Goal: Information Seeking & Learning: Learn about a topic

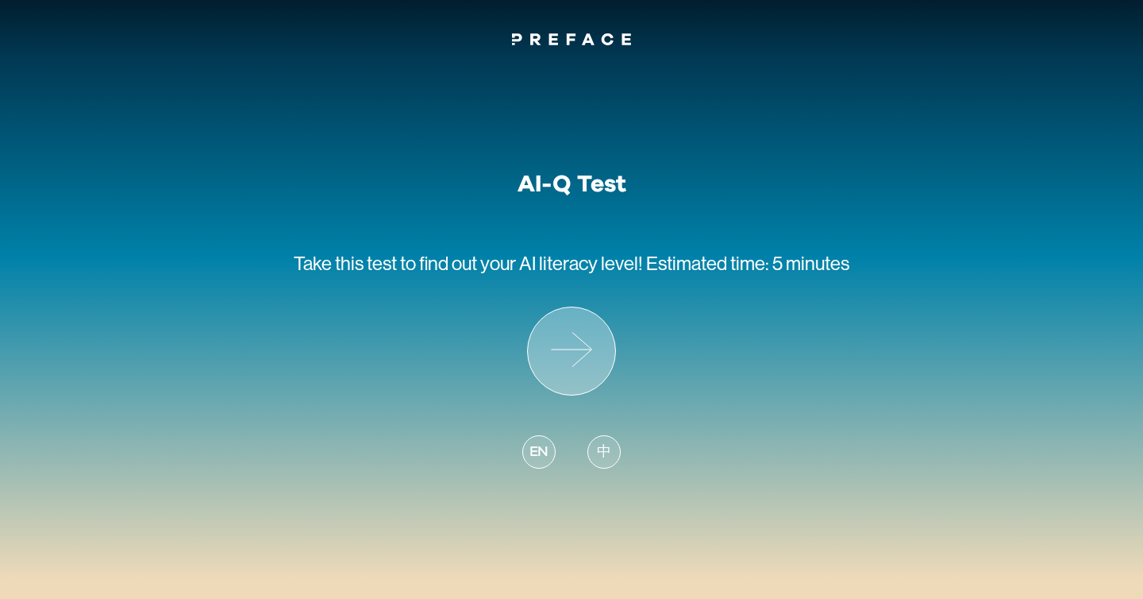
click at [564, 349] on icon at bounding box center [571, 350] width 87 height 87
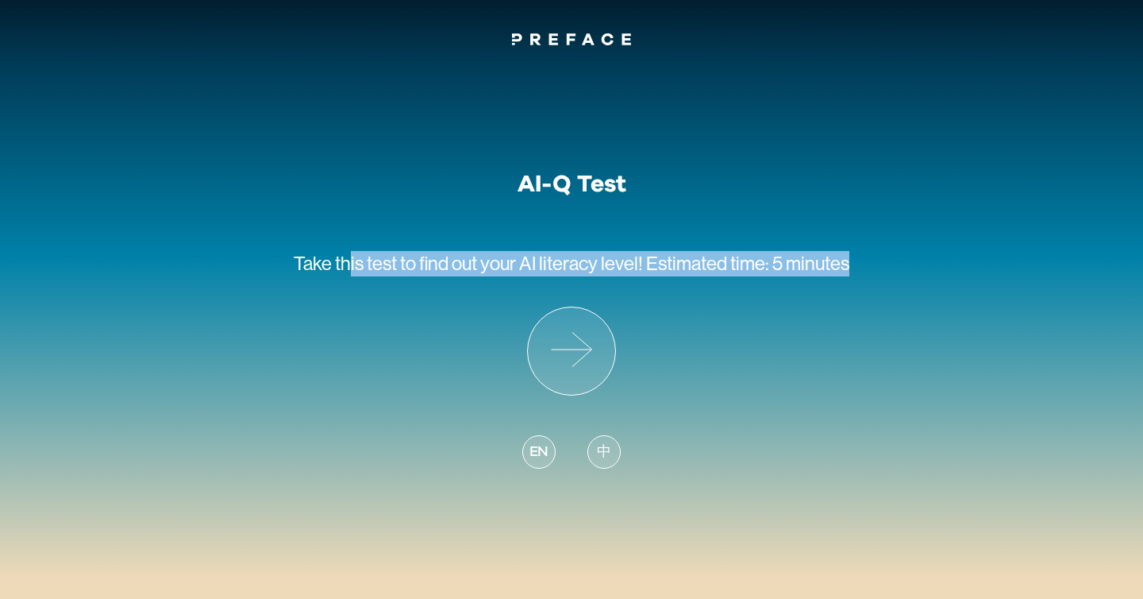
drag, startPoint x: 352, startPoint y: 271, endPoint x: 484, endPoint y: 277, distance: 132.0
click at [484, 277] on p "Take this test to find out your AI literacy level! Estimated time: 5 minutes" at bounding box center [572, 252] width 556 height 108
click at [570, 341] on icon at bounding box center [571, 350] width 87 height 87
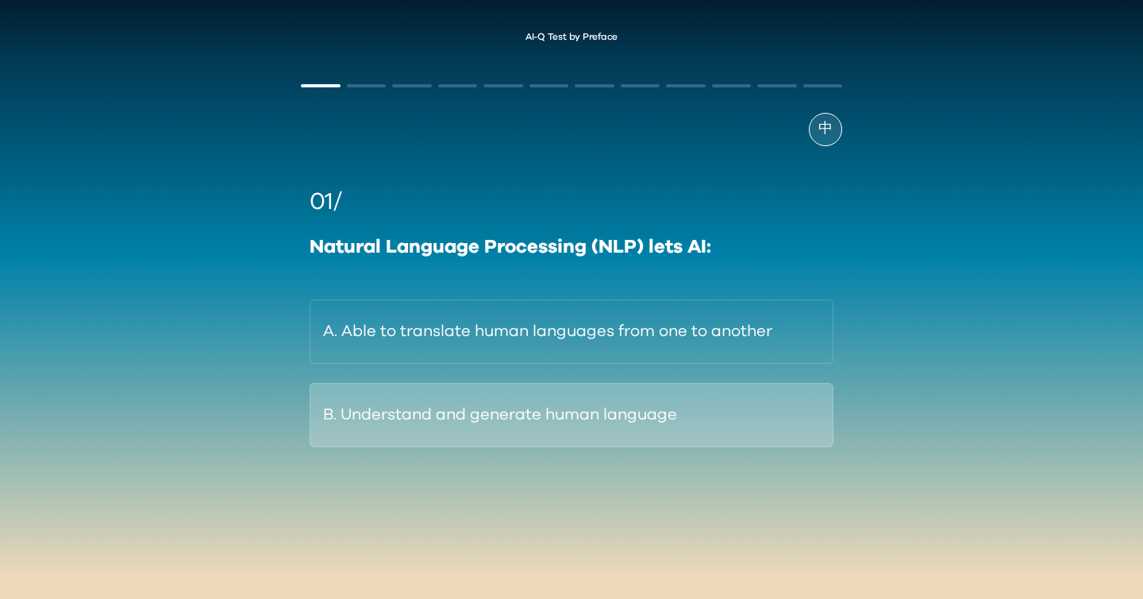
click at [503, 419] on button "B. Understand and generate human language" at bounding box center [572, 415] width 524 height 64
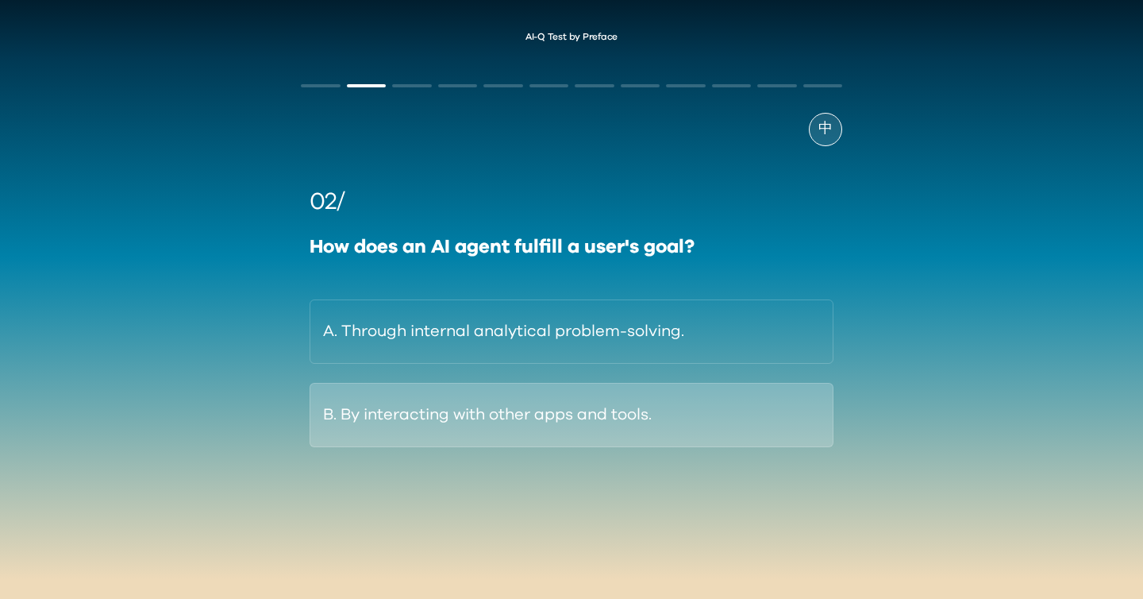
click at [596, 418] on button "B. By interacting with other apps and tools." at bounding box center [572, 415] width 524 height 64
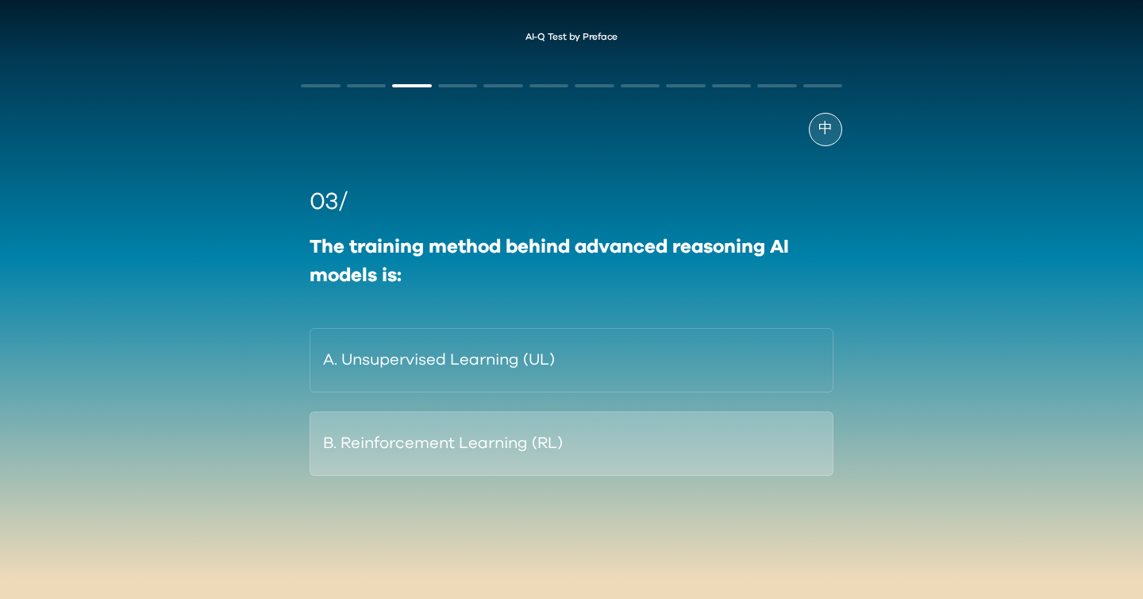
click at [552, 450] on button "B. Reinforcement Learning (RL)" at bounding box center [572, 443] width 524 height 64
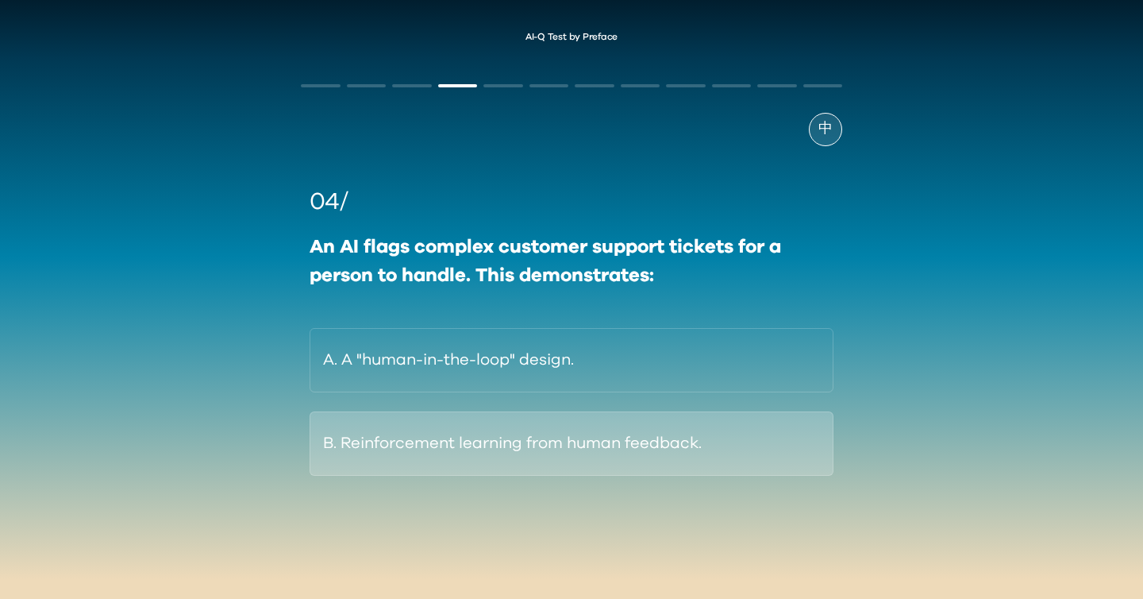
click at [521, 447] on button "B. Reinforcement learning from human feedback." at bounding box center [572, 443] width 524 height 64
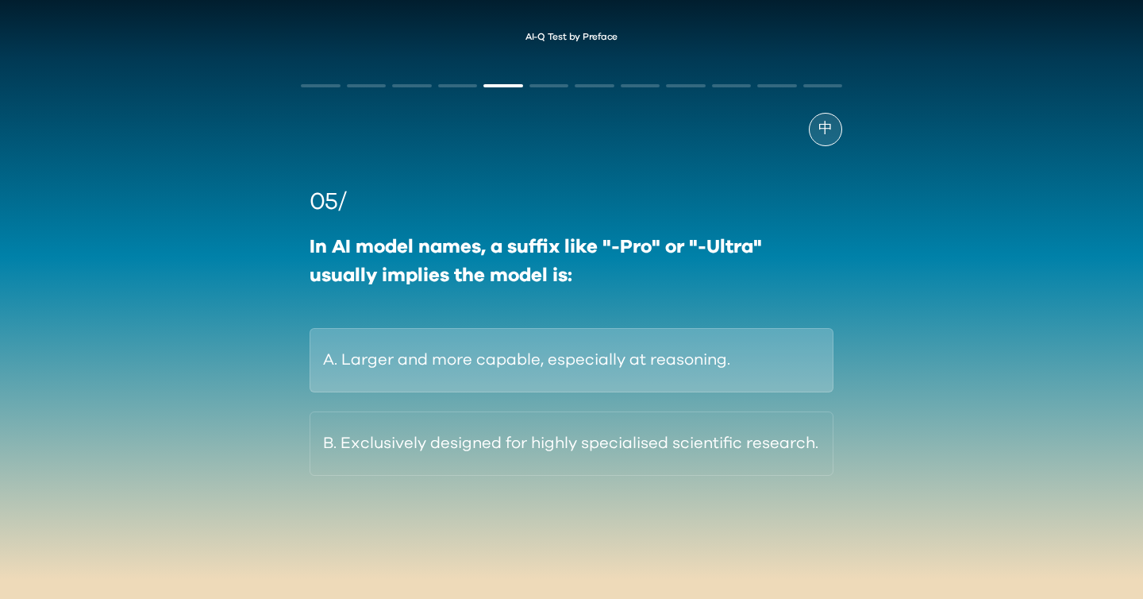
click at [516, 372] on button "A. Larger and more capable, especially at reasoning." at bounding box center [572, 360] width 524 height 64
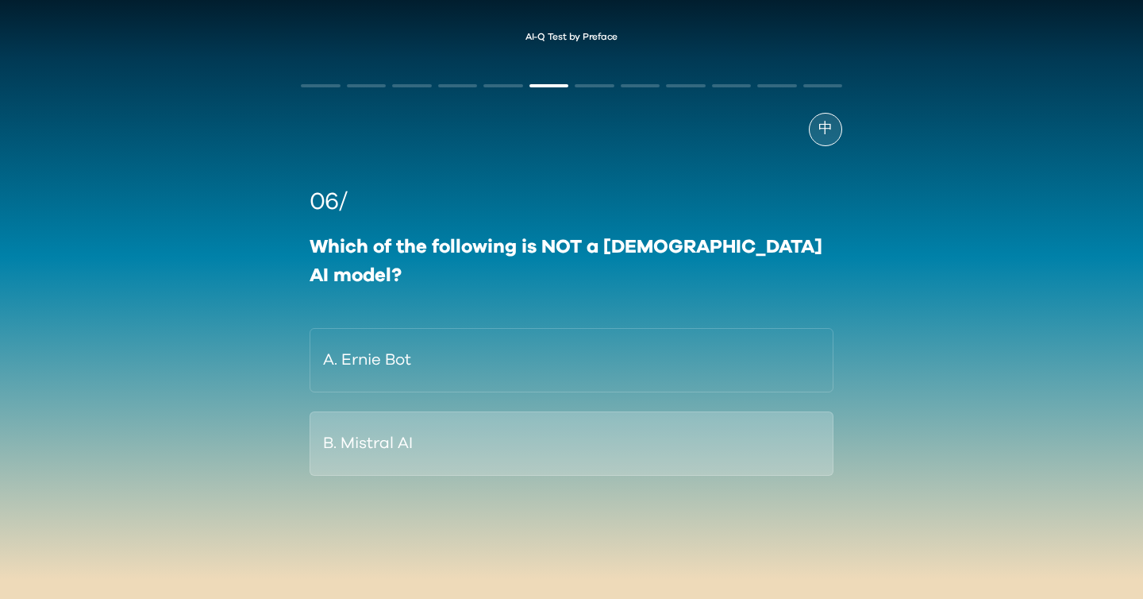
click at [513, 411] on button "B. Mistral AI" at bounding box center [572, 443] width 524 height 64
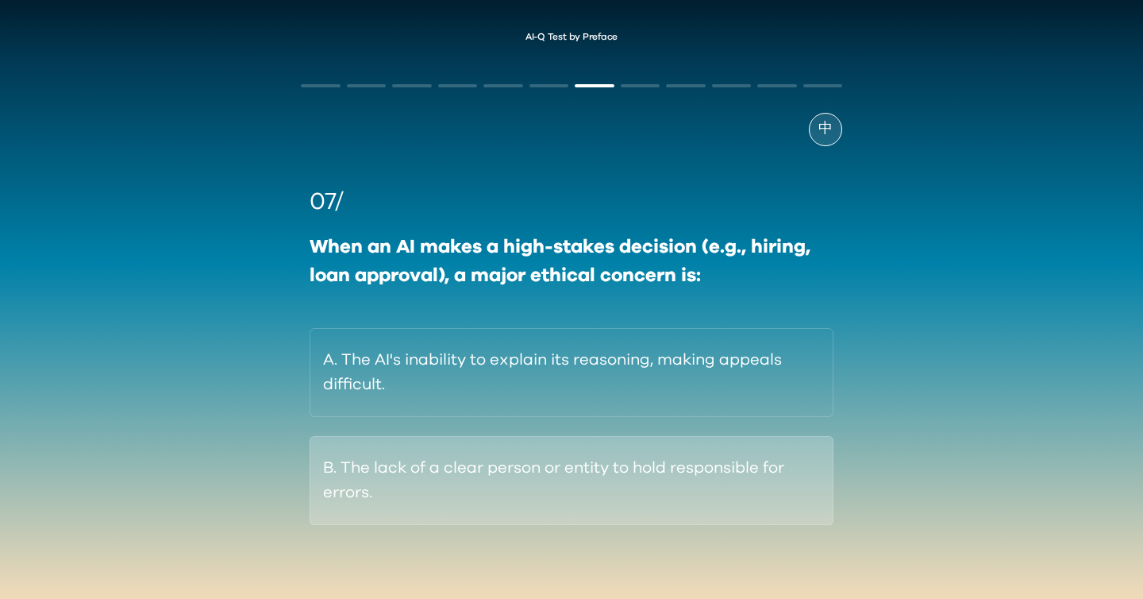
click at [398, 489] on button "B. The lack of a clear person or entity to hold responsible for errors." at bounding box center [572, 480] width 524 height 89
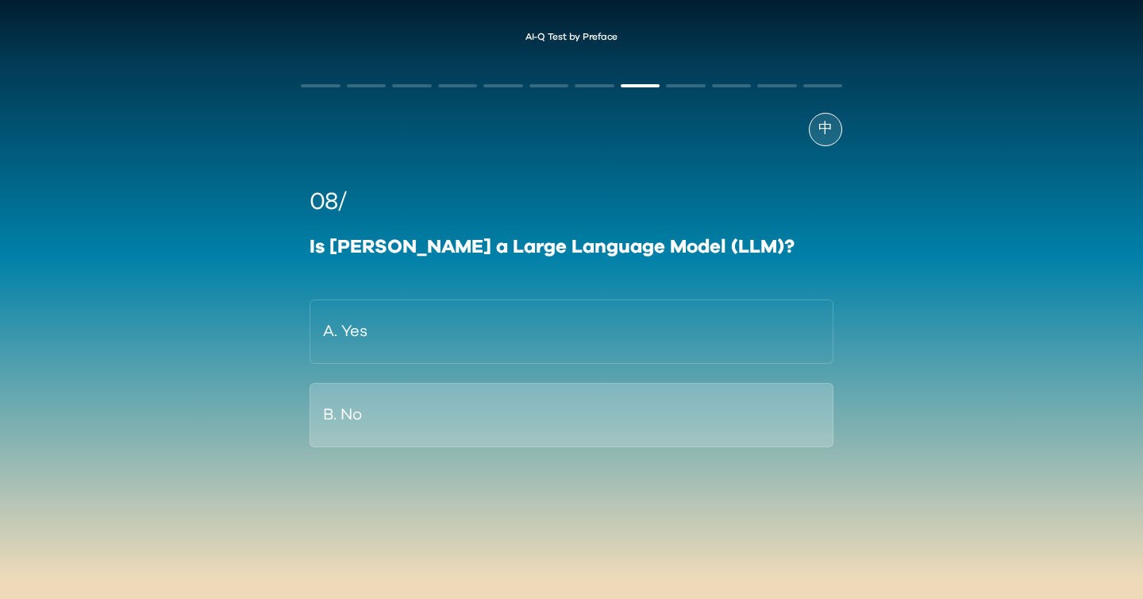
click at [415, 404] on button "B. No" at bounding box center [572, 415] width 524 height 64
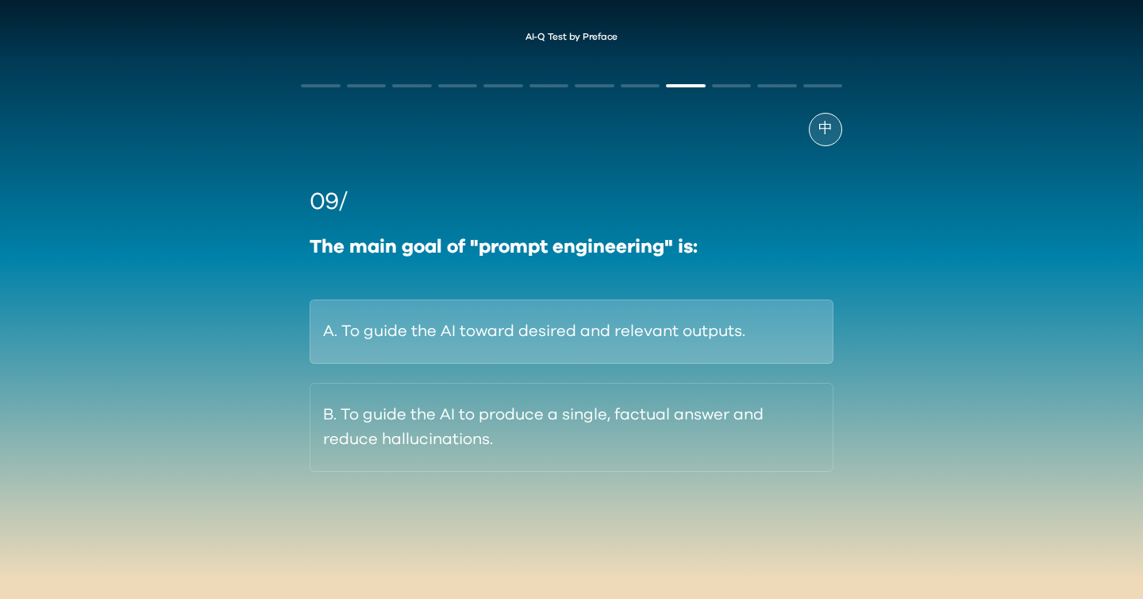
click at [437, 329] on button "A. To guide the AI toward desired and relevant outputs." at bounding box center [572, 331] width 524 height 64
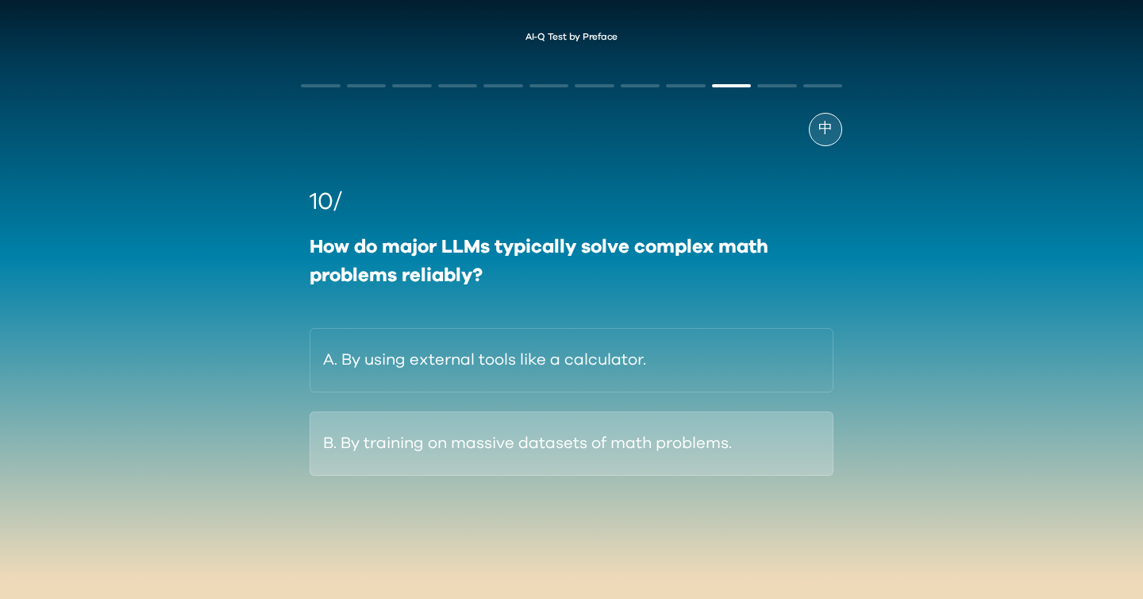
click at [445, 447] on button "B. By training on massive datasets of math problems." at bounding box center [572, 443] width 524 height 64
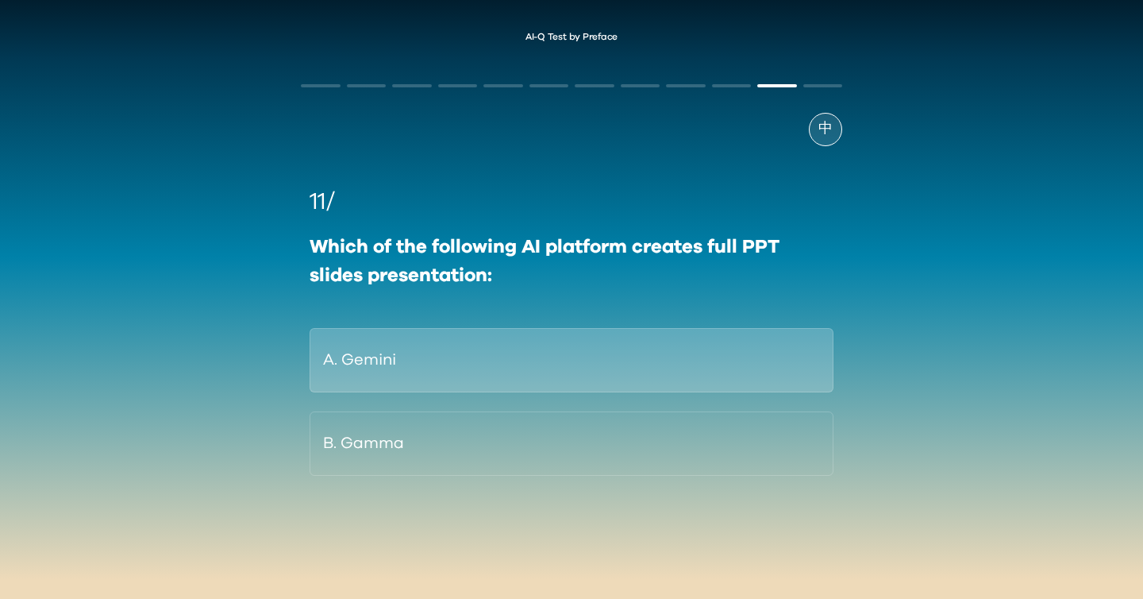
click at [361, 344] on button "A. Gemini" at bounding box center [572, 360] width 524 height 64
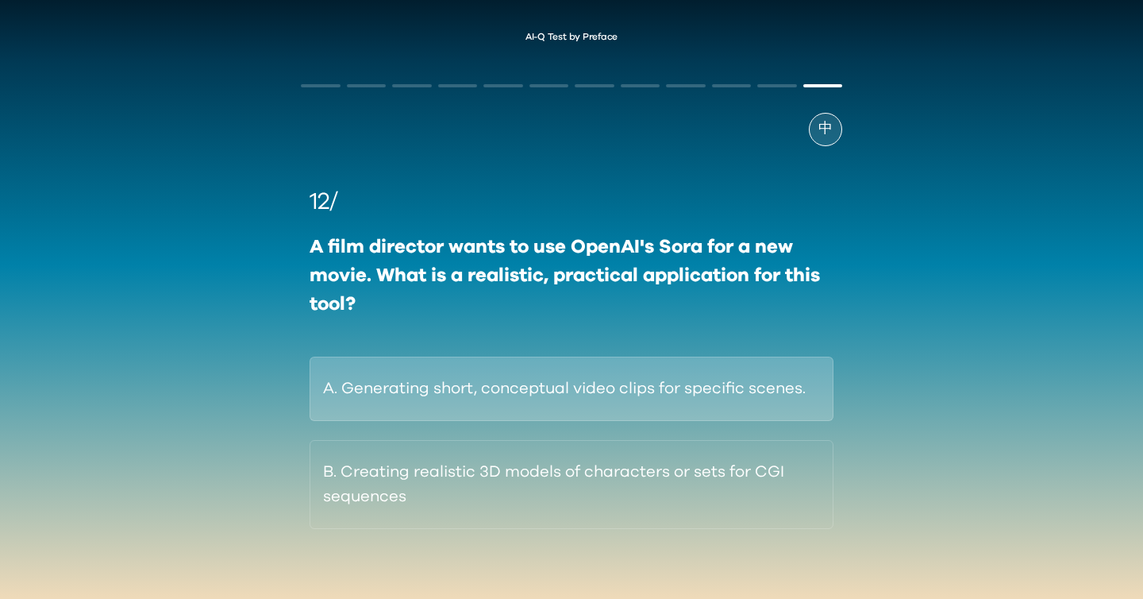
click at [406, 380] on button "A. Generating short, conceptual video clips for specific scenes." at bounding box center [572, 388] width 524 height 64
